Goal: Navigation & Orientation: Find specific page/section

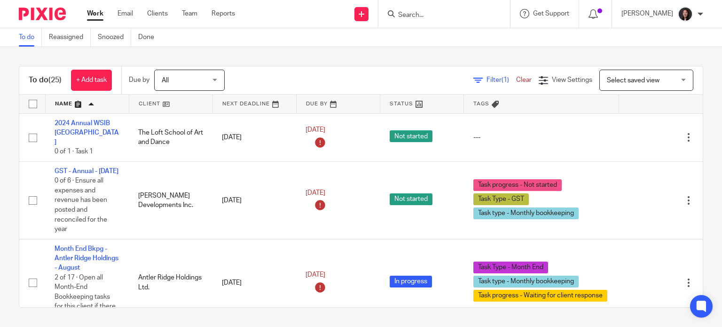
scroll to position [1714, 0]
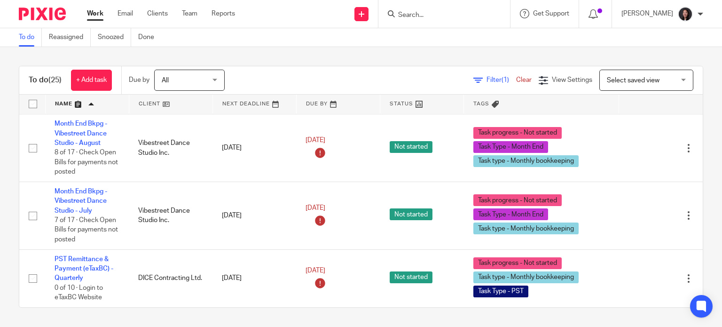
click at [94, 15] on link "Work" at bounding box center [95, 13] width 16 height 9
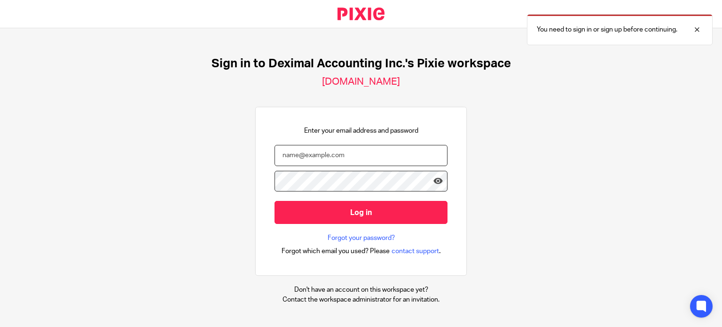
type input "lili@deximal.ca"
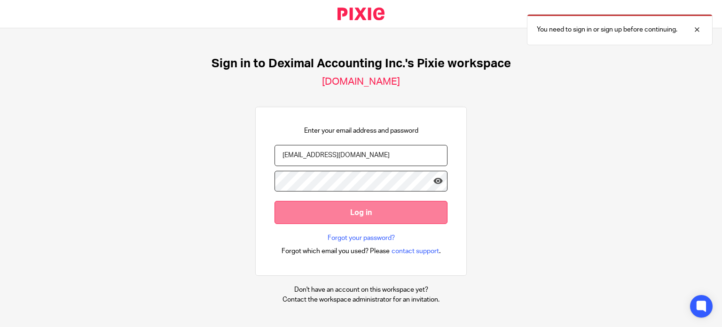
click at [322, 214] on input "Log in" at bounding box center [361, 212] width 173 height 23
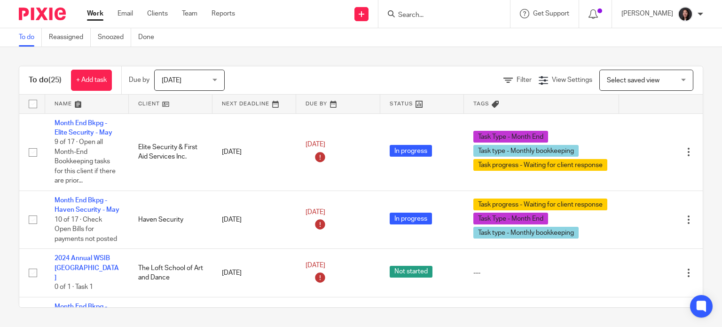
click at [174, 105] on link at bounding box center [171, 104] width 84 height 19
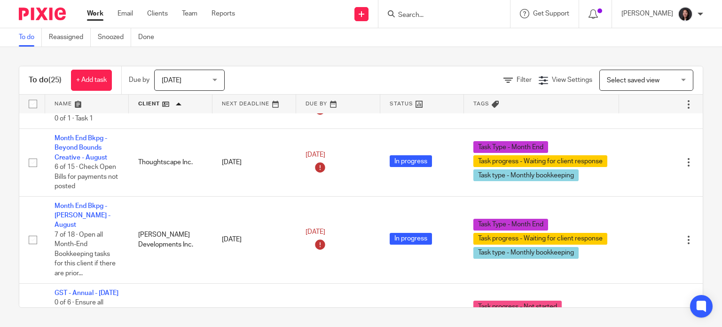
scroll to position [1488, 0]
